Goal: Information Seeking & Learning: Learn about a topic

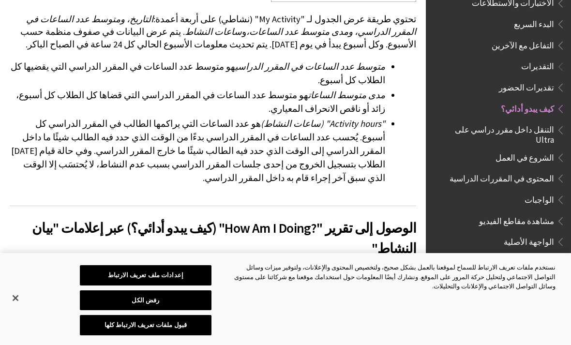
scroll to position [2953, 0]
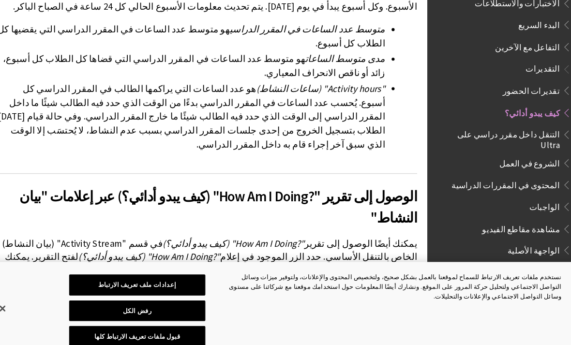
click at [526, 59] on span "التقديرات" at bounding box center [537, 65] width 33 height 13
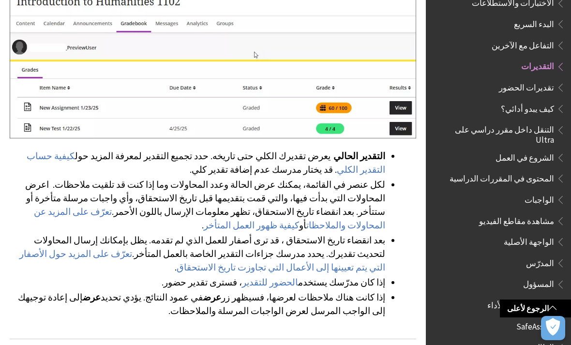
scroll to position [617, 0]
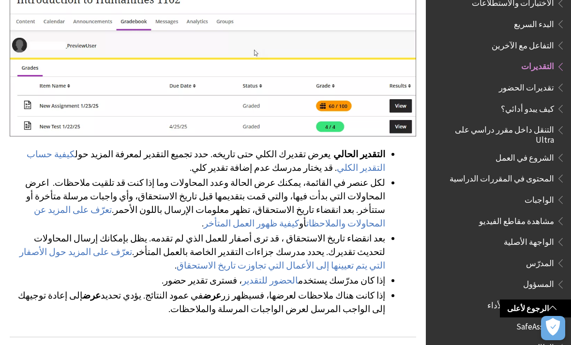
click at [91, 118] on div "التقديرات لمقرر دراسي فردي لعرض جميع التقديرات الخاصة بمقرر دراسي معين، من صفحة…" at bounding box center [213, 102] width 407 height 429
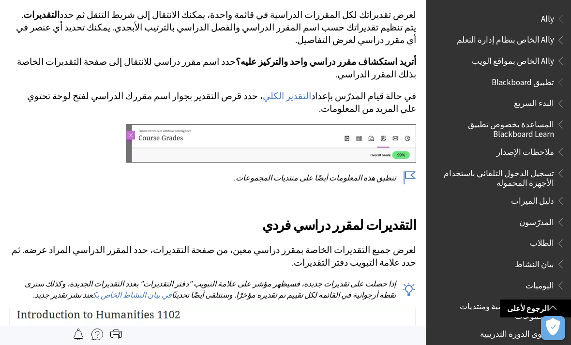
scroll to position [301, 0]
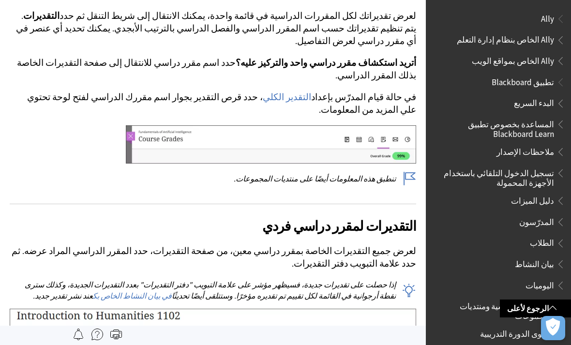
click at [540, 303] on link "الرجوع لأعلى" at bounding box center [535, 309] width 71 height 18
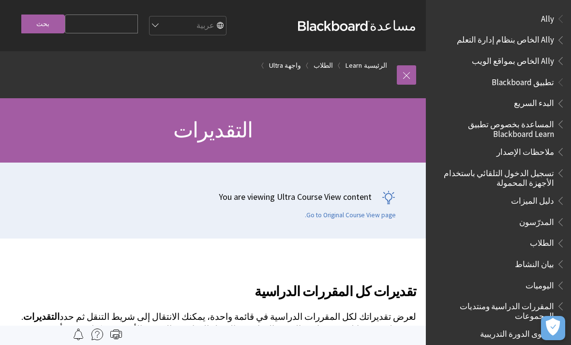
click at [406, 74] on link at bounding box center [406, 74] width 19 height 19
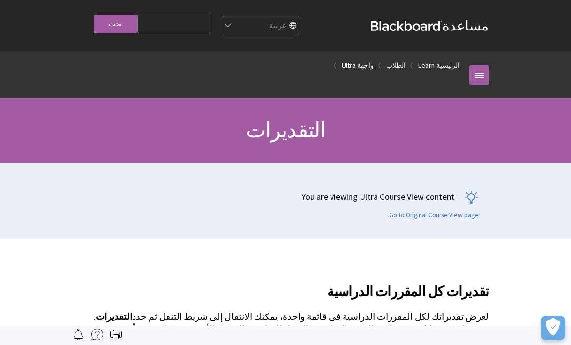
click at [448, 60] on ol "الرئيسية Learn الطلاب واجهة Ultra" at bounding box center [275, 65] width 387 height 29
click at [442, 62] on link "الرئيسية" at bounding box center [448, 66] width 23 height 12
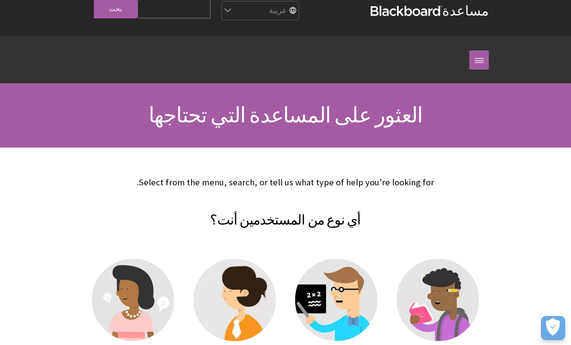
scroll to position [15, 0]
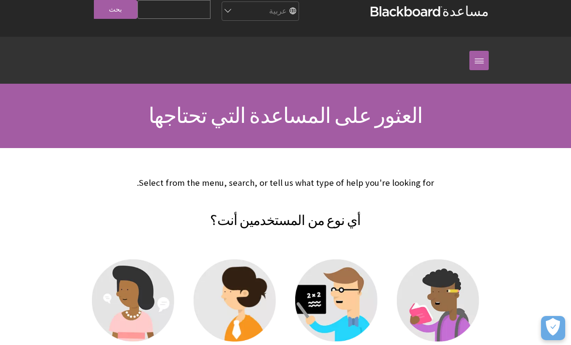
click at [521, 62] on div "مسار التنقل الرئيسية كل المنتجات Ally Ally الخاص بنظام إدارة التعلم Ally الخاص …" at bounding box center [285, 60] width 571 height 47
click at [474, 70] on link at bounding box center [478, 60] width 19 height 19
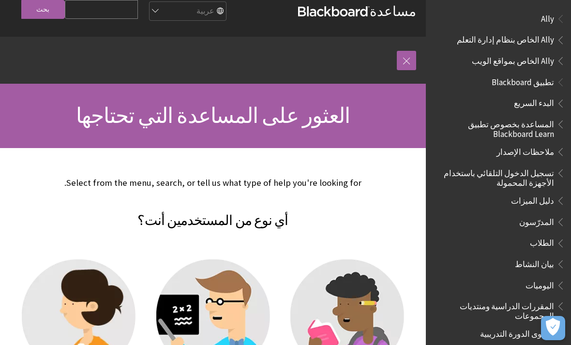
click at [412, 54] on link at bounding box center [406, 60] width 19 height 19
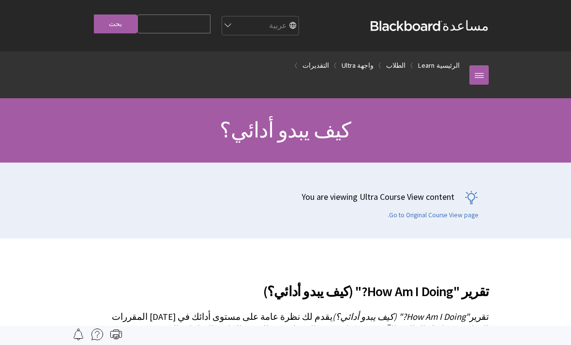
scroll to position [1002, 0]
